Goal: Information Seeking & Learning: Check status

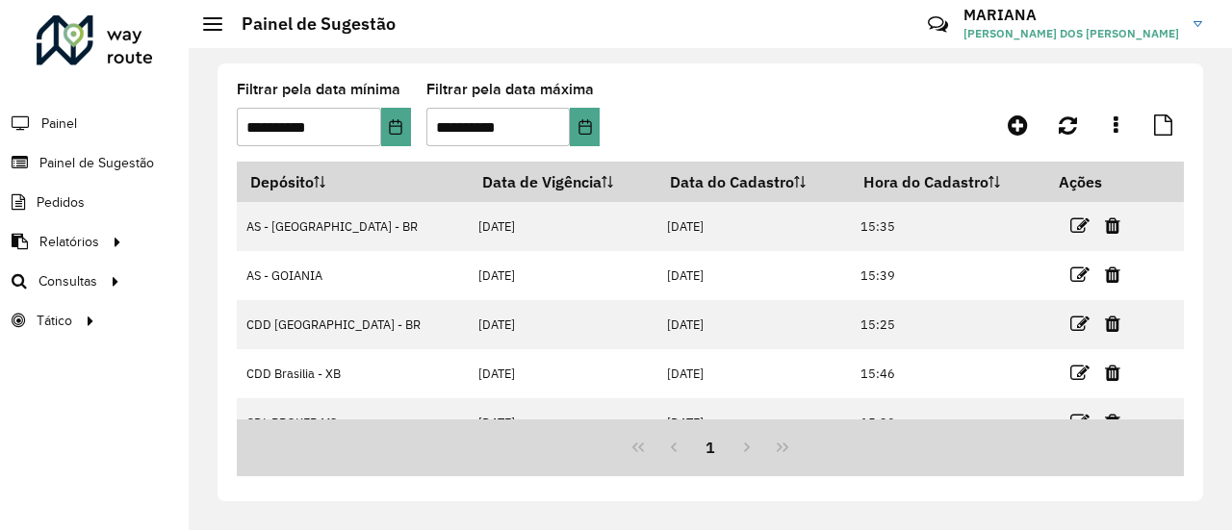
scroll to position [25, 0]
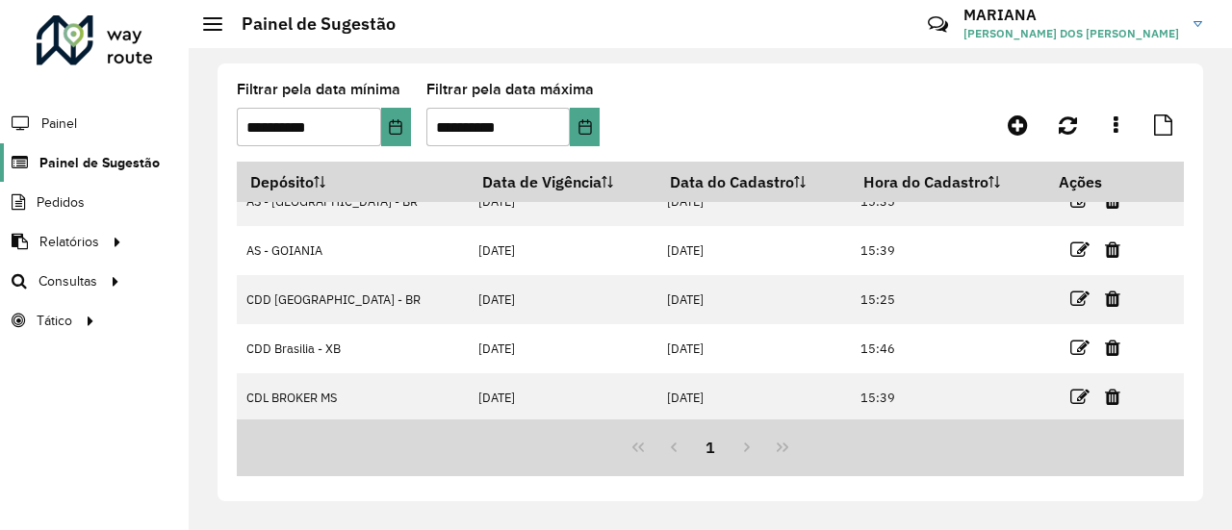
click at [104, 174] on link "Painel de Sugestão" at bounding box center [80, 162] width 160 height 39
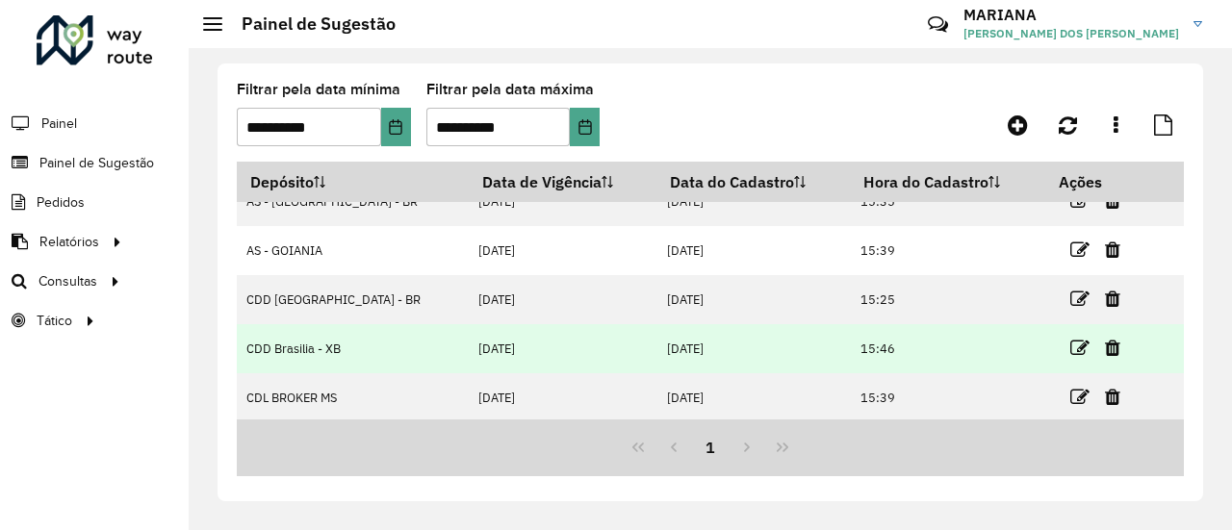
click at [469, 347] on td "[DATE]" at bounding box center [563, 348] width 188 height 49
click at [1070, 346] on icon at bounding box center [1079, 348] width 19 height 19
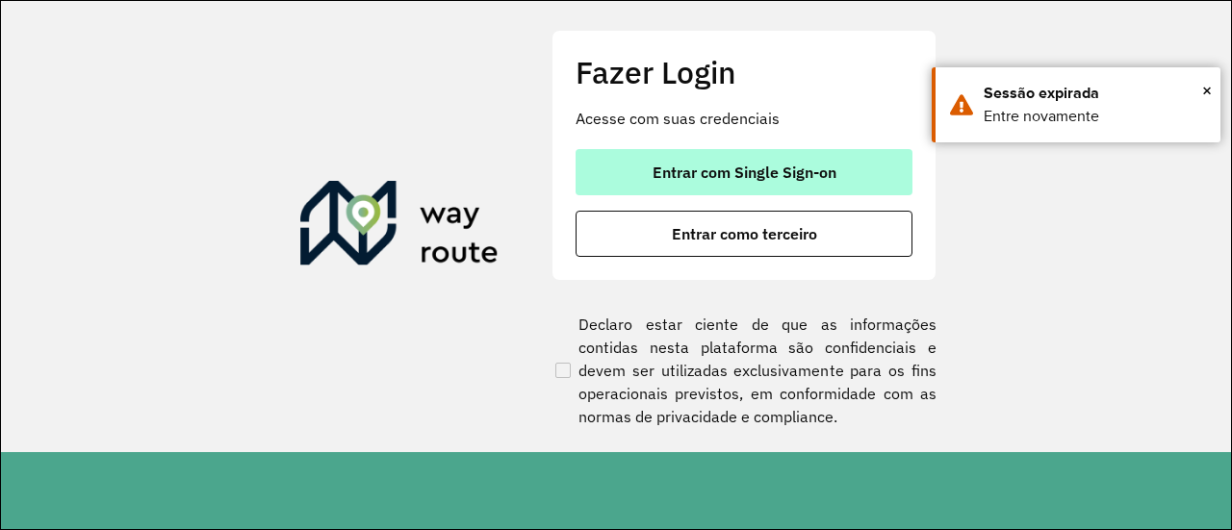
click at [845, 171] on button "Entrar com Single Sign-on" at bounding box center [744, 172] width 337 height 46
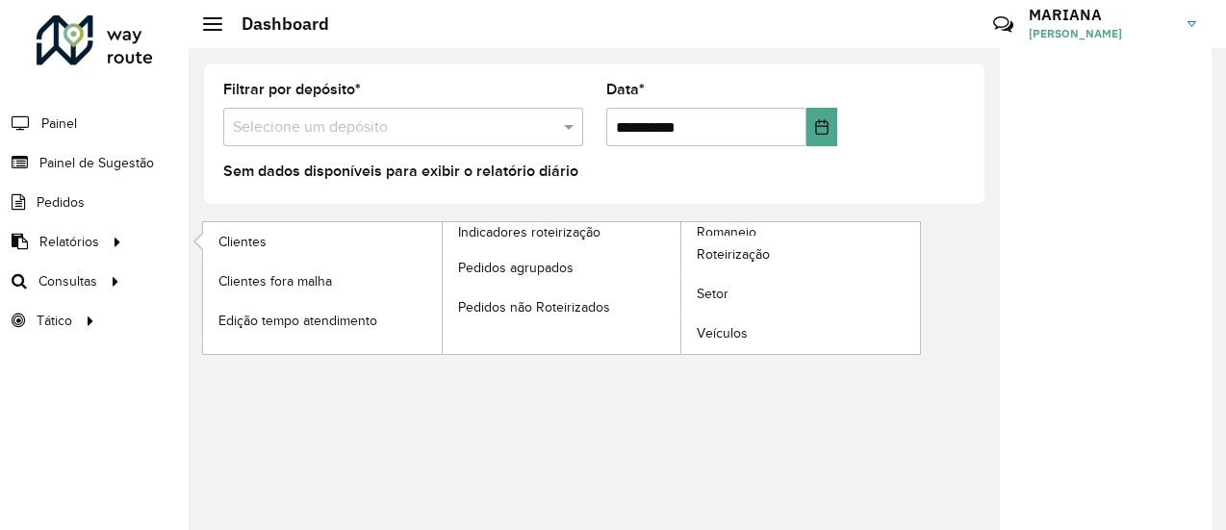
click at [138, 245] on li "Relatórios Clientes Clientes fora malha Edição tempo atendimento Indicadores ro…" at bounding box center [94, 241] width 189 height 39
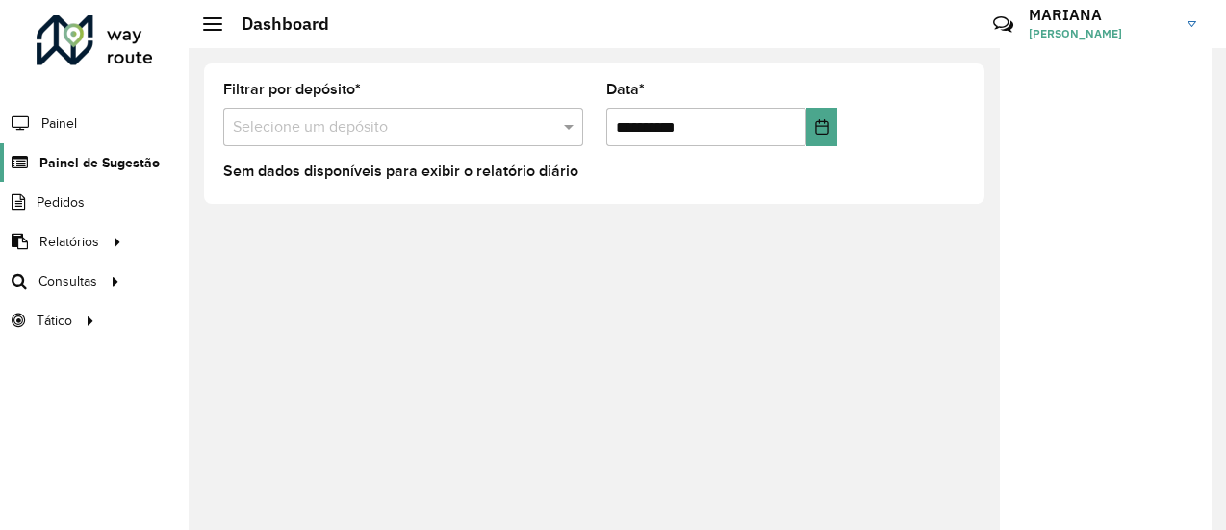
click at [142, 158] on span "Painel de Sugestão" at bounding box center [99, 163] width 120 height 20
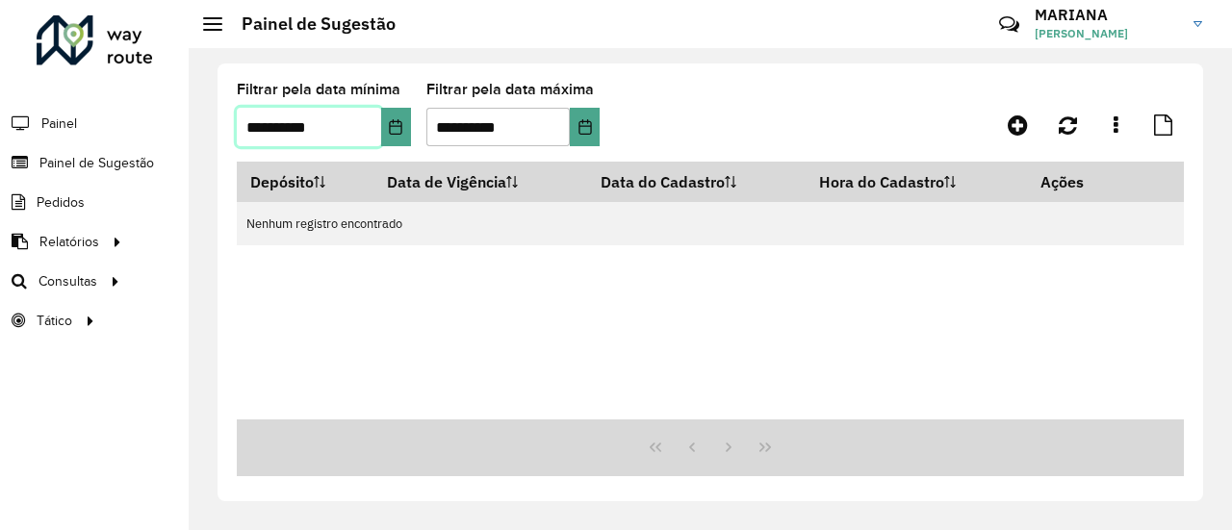
click at [339, 131] on input "**********" at bounding box center [309, 127] width 144 height 39
click at [389, 120] on icon "Choose Date" at bounding box center [395, 126] width 15 height 15
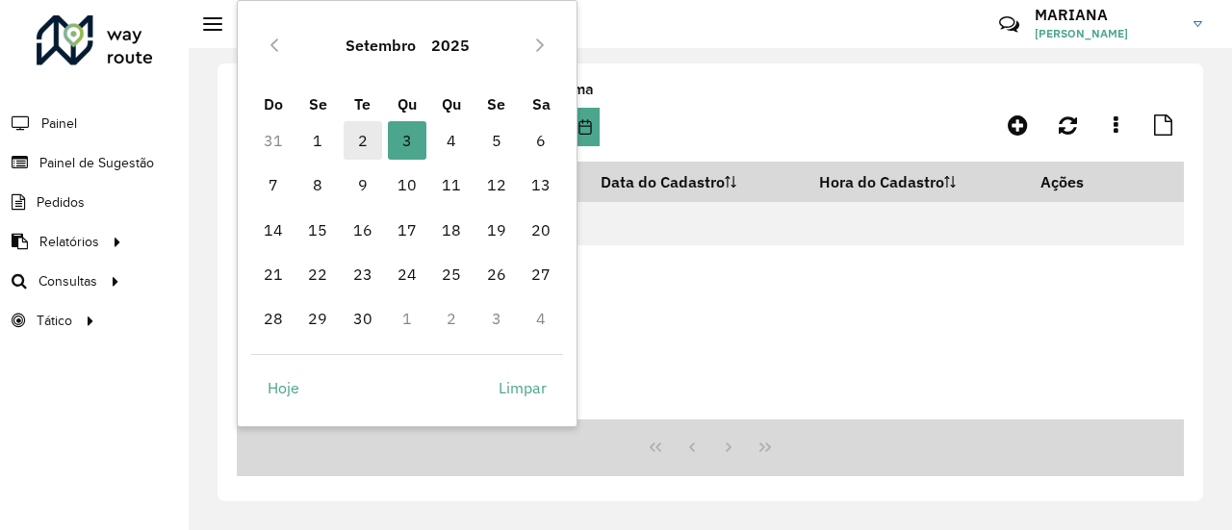
click at [365, 141] on span "2" at bounding box center [363, 140] width 39 height 39
type input "**********"
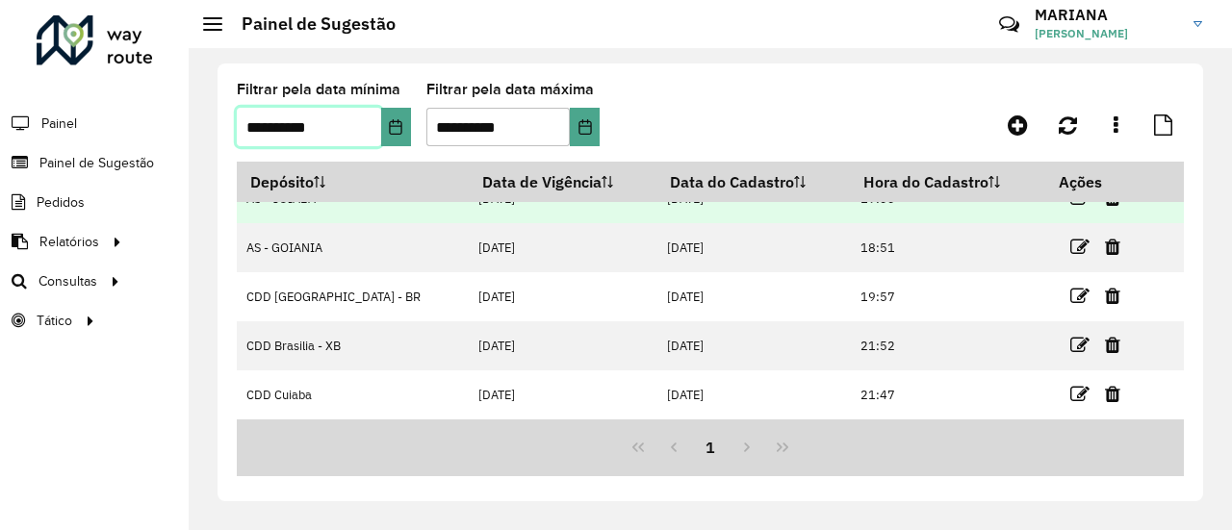
scroll to position [78, 0]
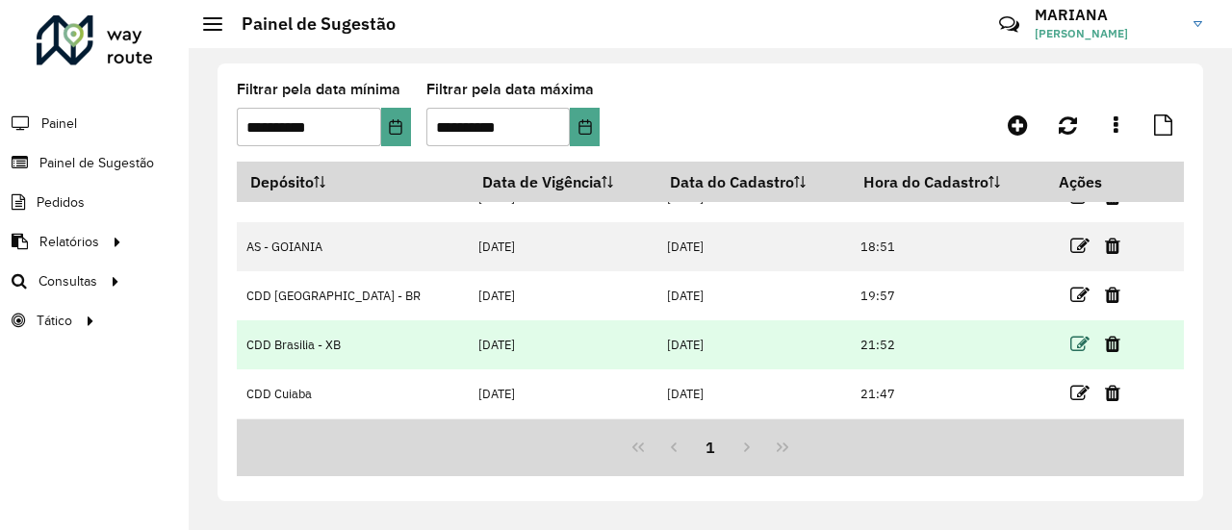
click at [1070, 341] on icon at bounding box center [1079, 344] width 19 height 19
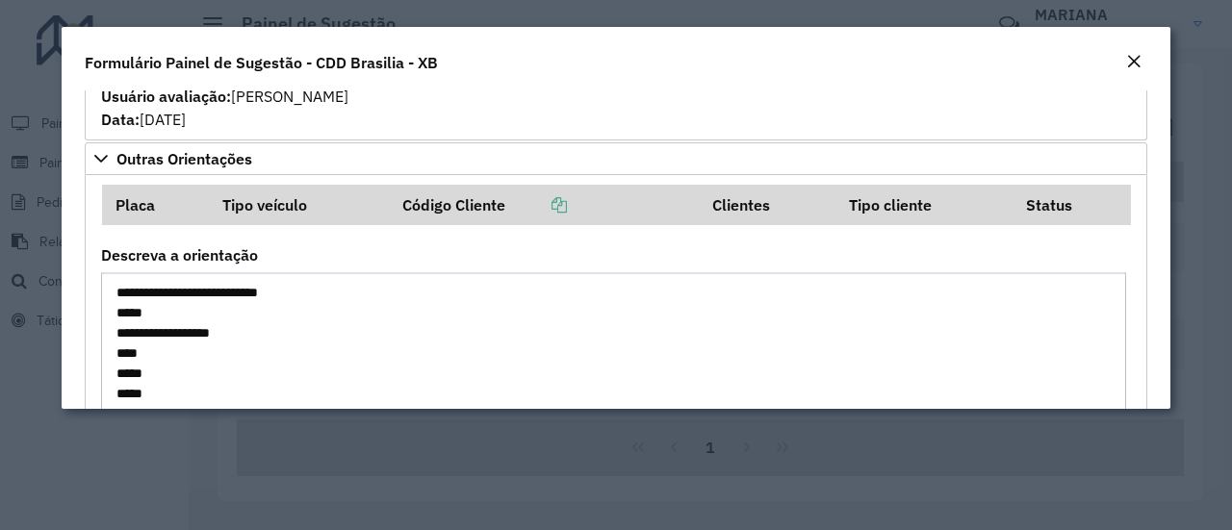
scroll to position [1390, 0]
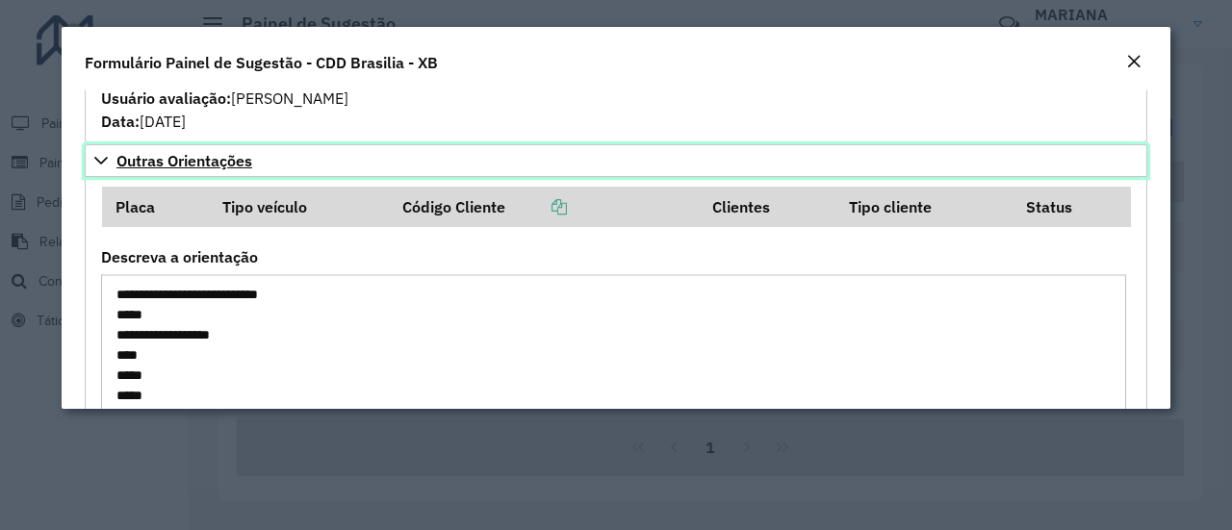
click at [93, 157] on icon at bounding box center [100, 160] width 15 height 15
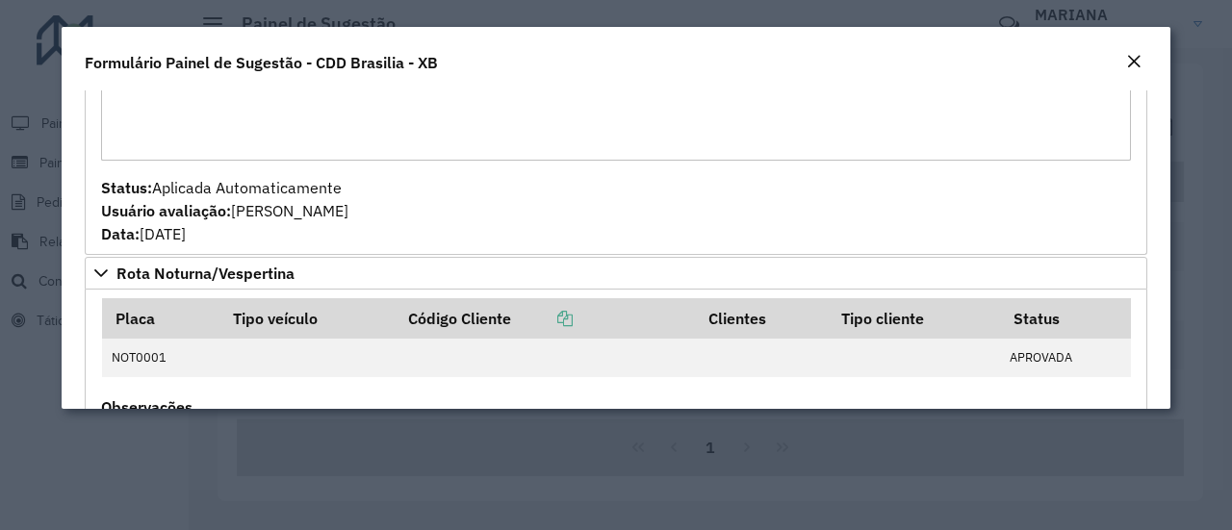
scroll to position [852, 0]
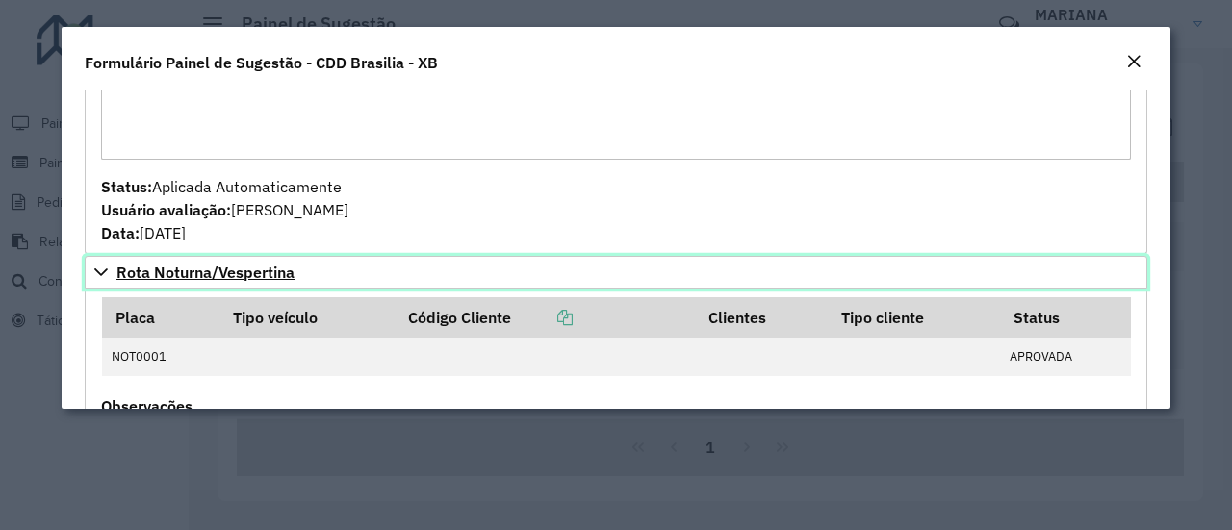
click at [100, 265] on icon at bounding box center [100, 272] width 15 height 15
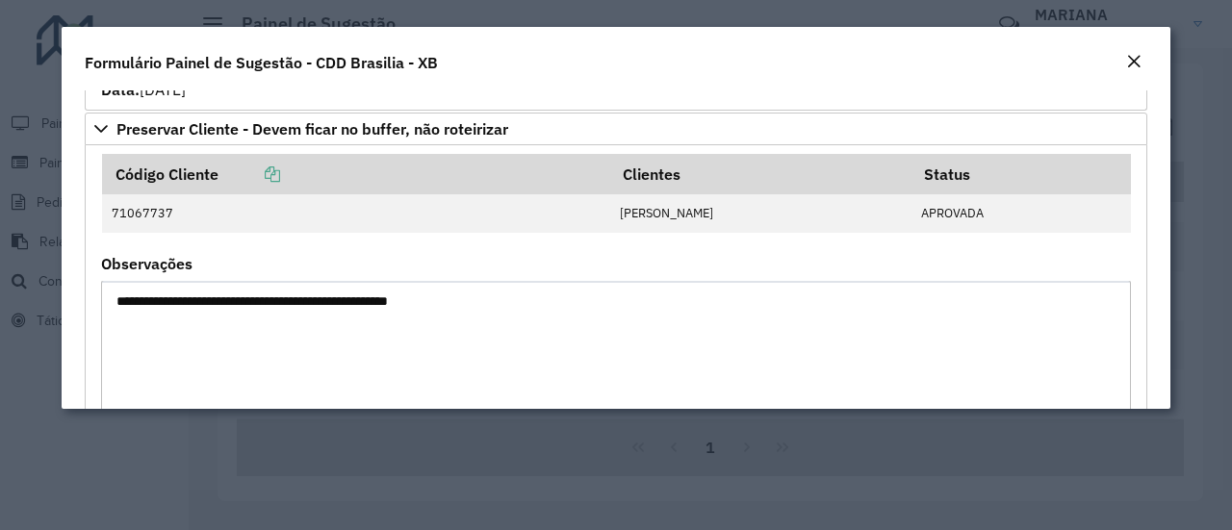
scroll to position [566, 0]
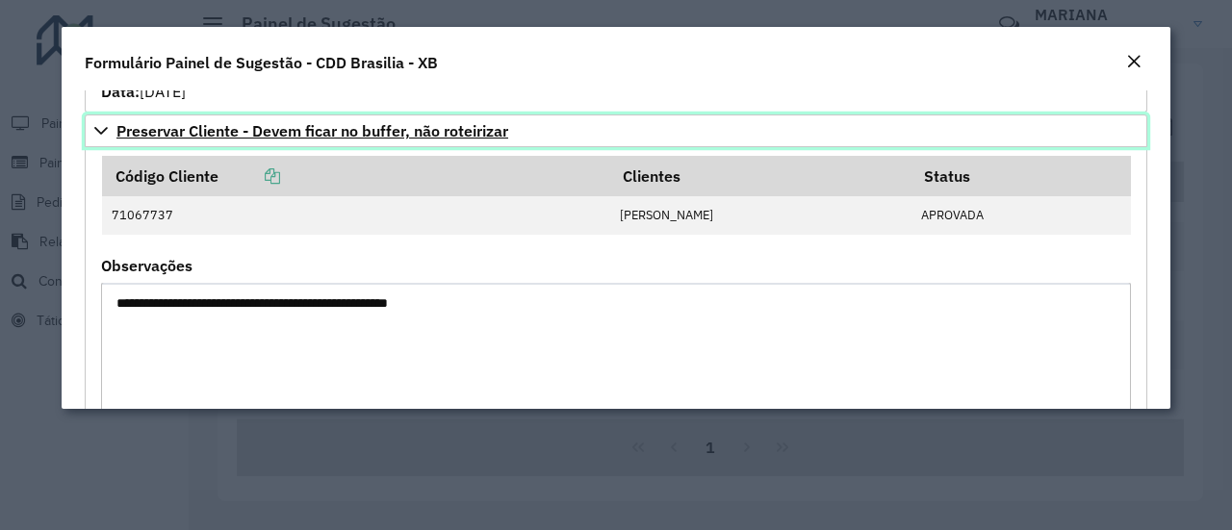
click at [97, 136] on link "Preservar Cliente - Devem ficar no buffer, não roteirizar" at bounding box center [616, 131] width 1063 height 33
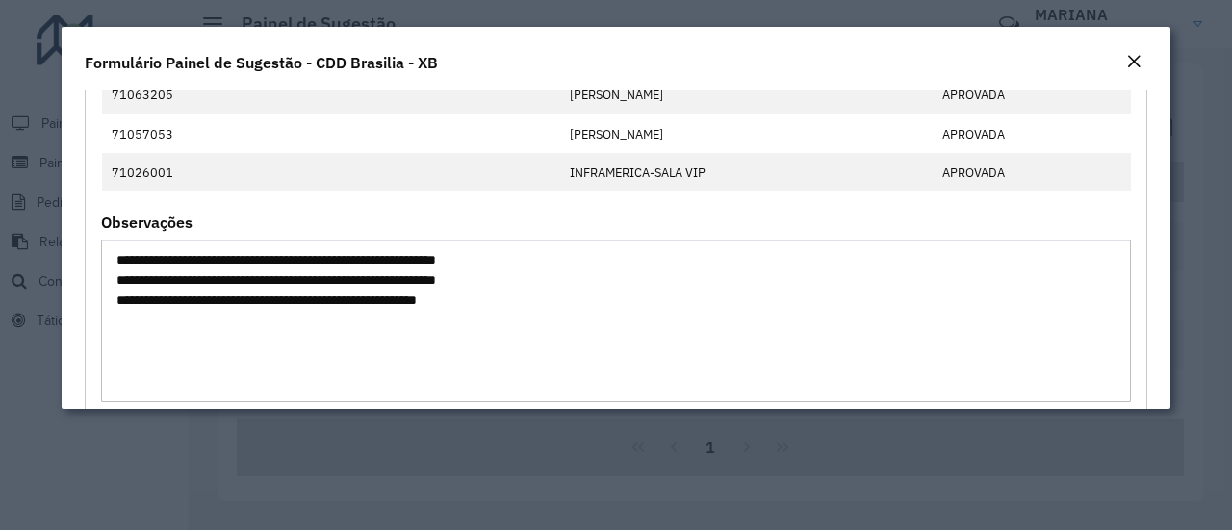
scroll to position [395, 0]
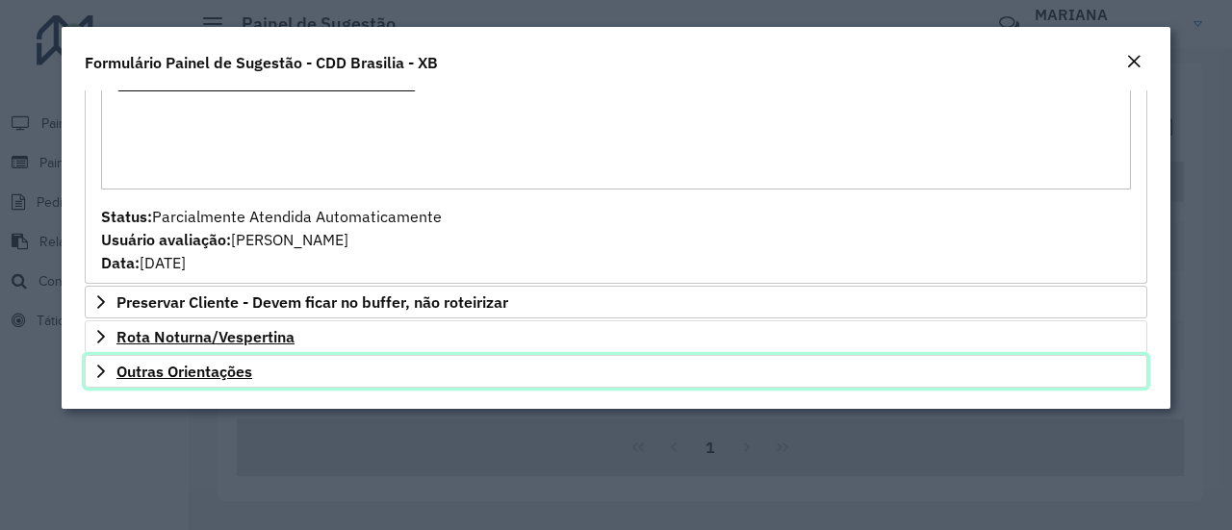
click at [223, 373] on span "Outras Orientações" at bounding box center [184, 371] width 136 height 15
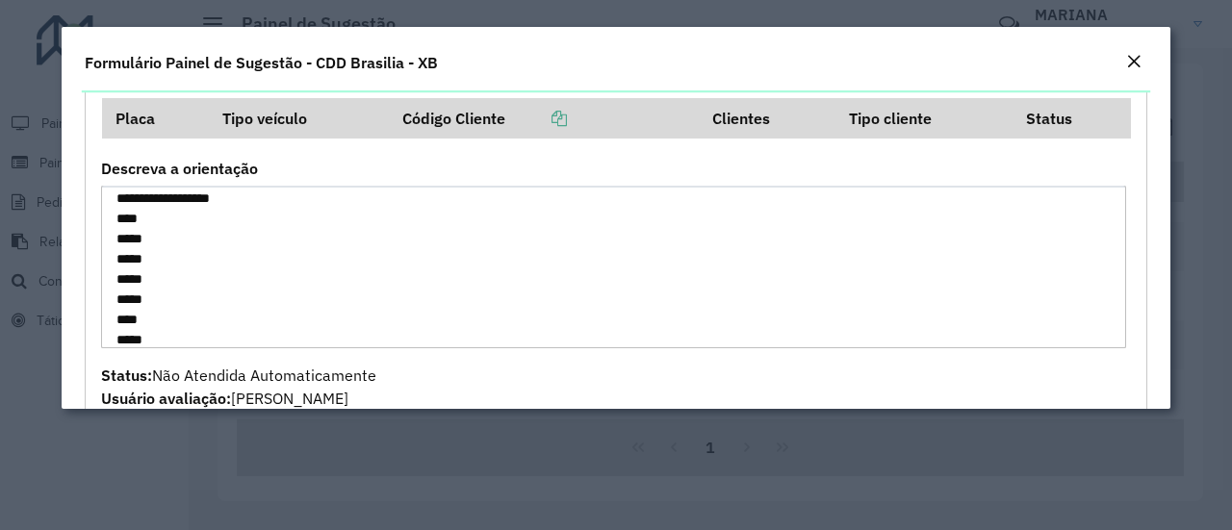
scroll to position [47, 0]
